Goal: Information Seeking & Learning: Learn about a topic

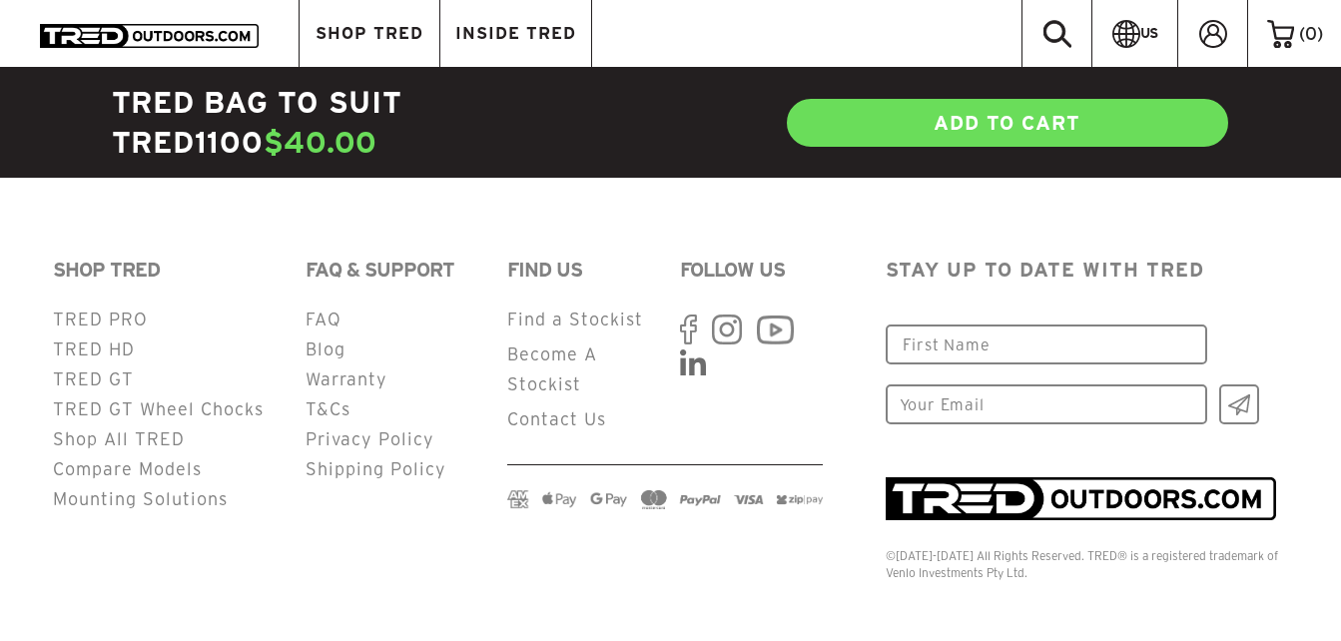
scroll to position [2364, 0]
click at [689, 314] on use at bounding box center [688, 329] width 16 height 30
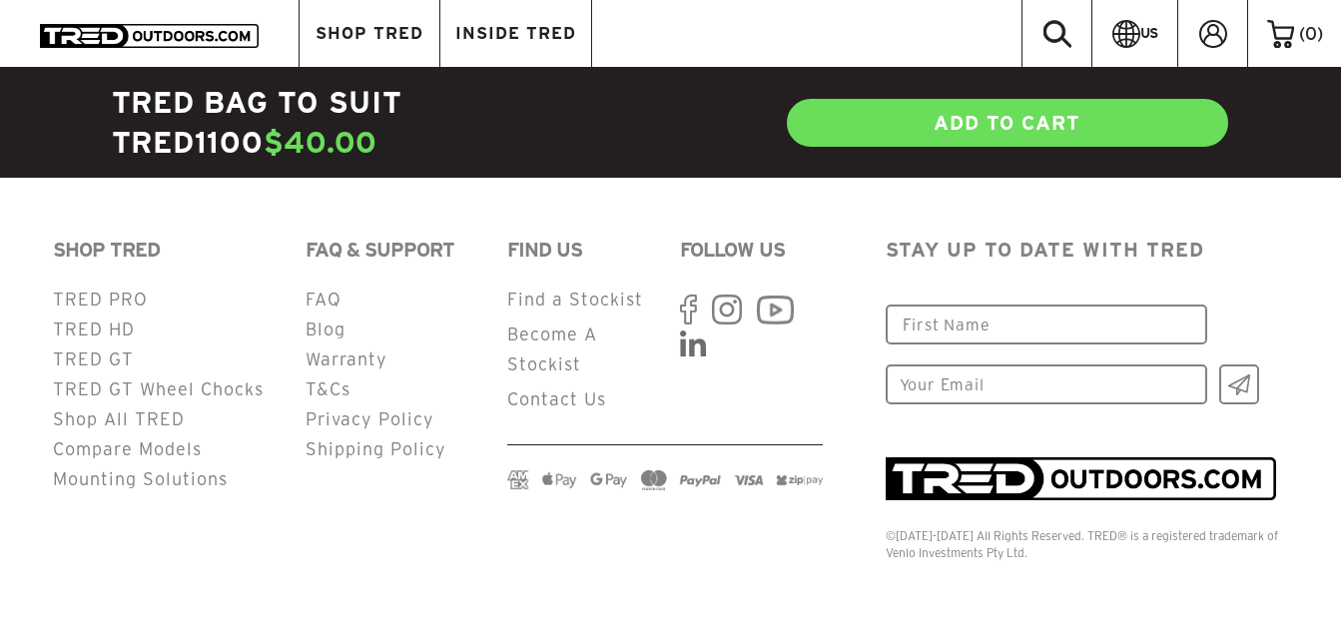
scroll to position [2384, 0]
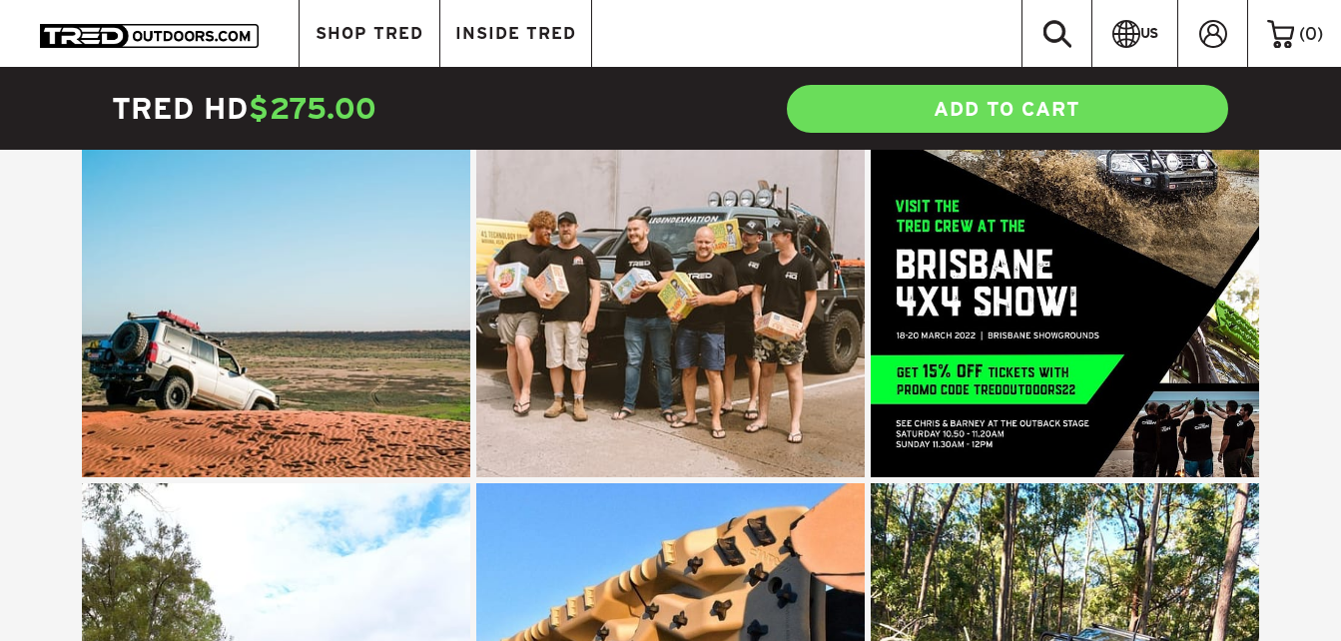
scroll to position [8369, 0]
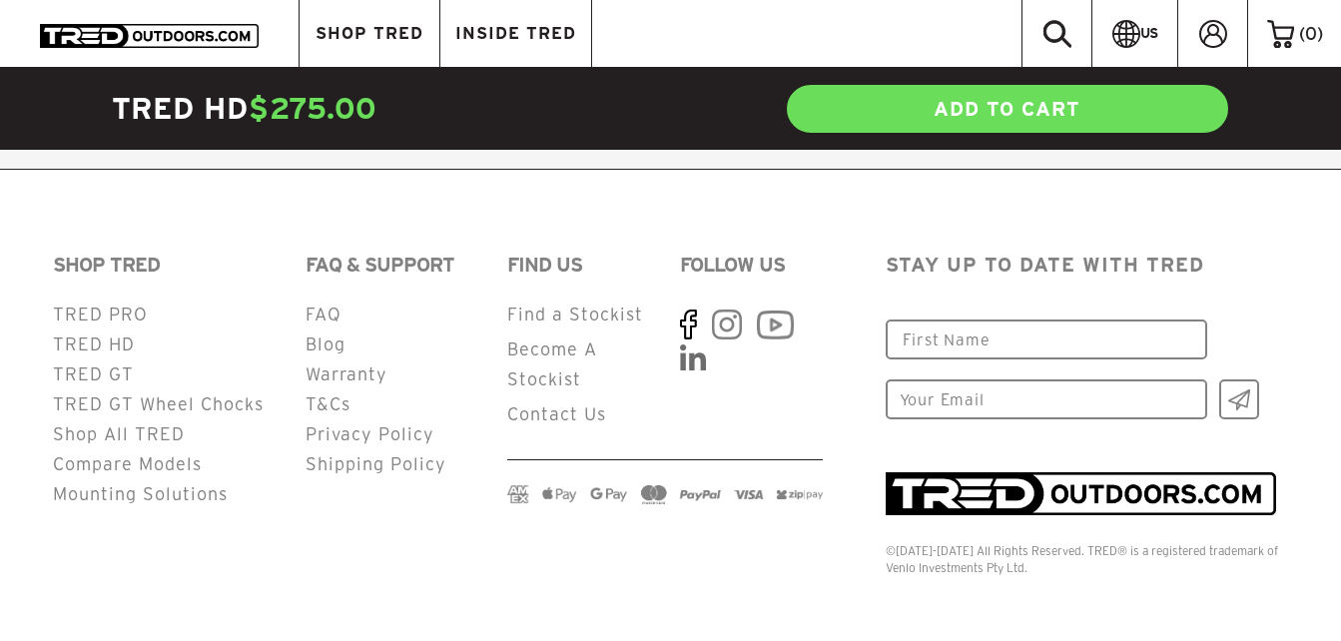
click at [686, 310] on use at bounding box center [688, 324] width 16 height 30
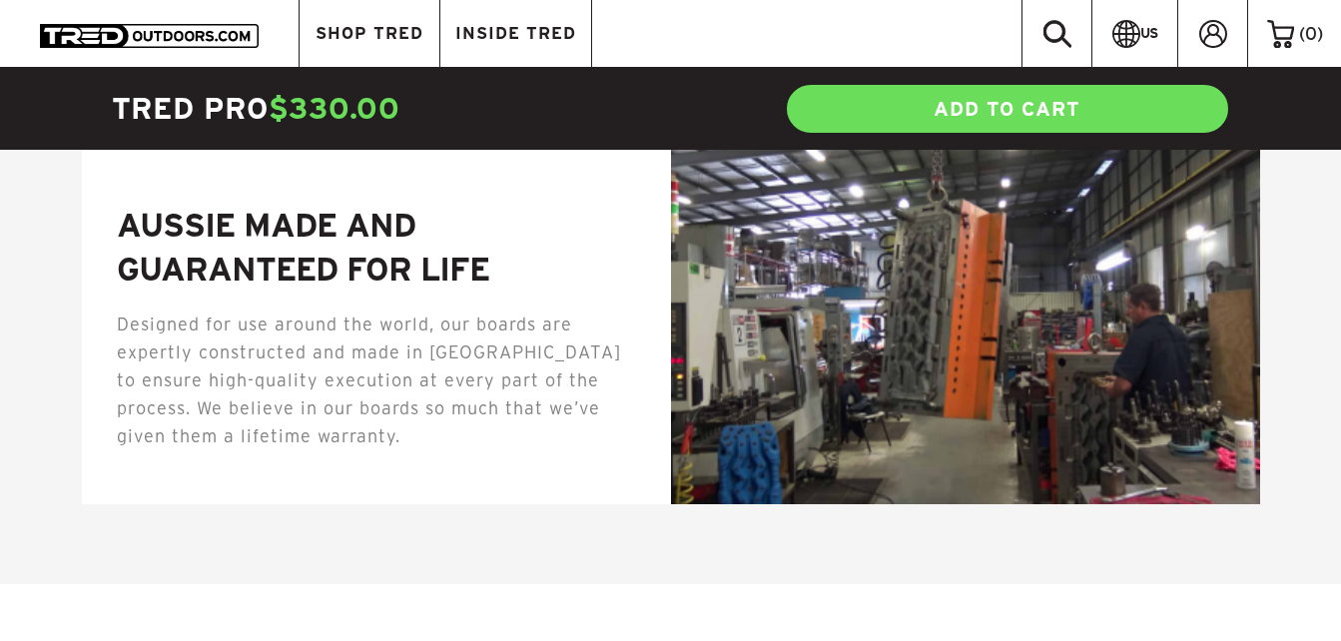
scroll to position [6244, 0]
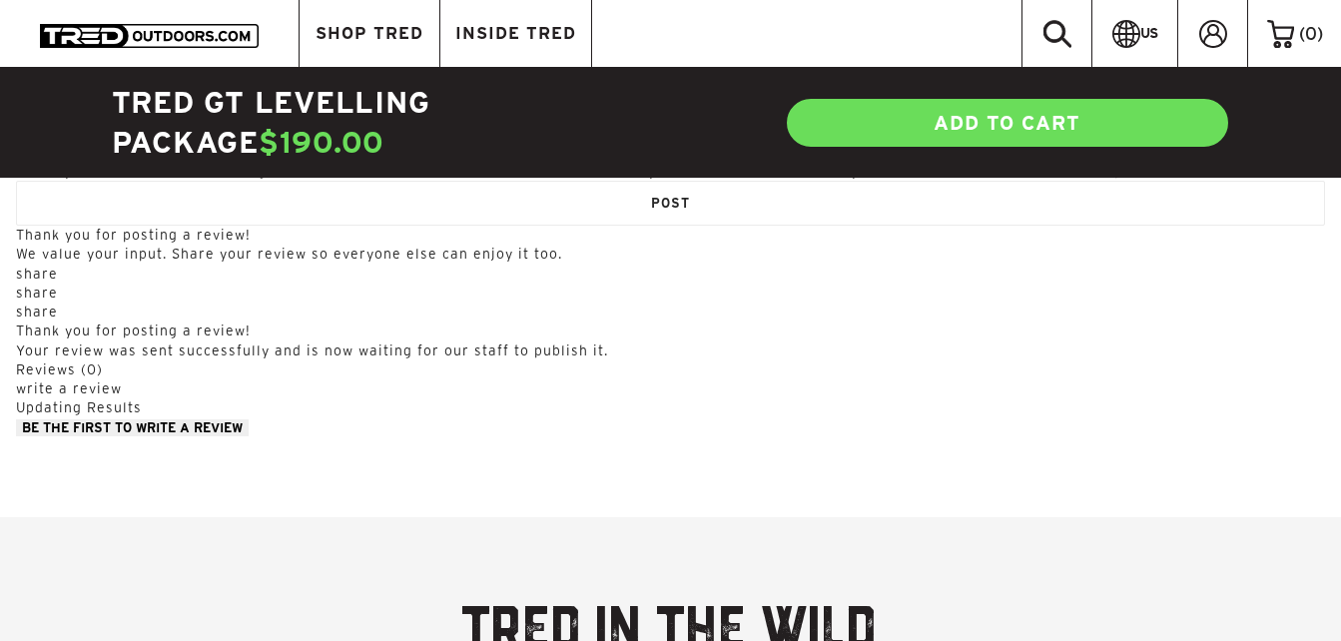
scroll to position [2320, 0]
